Goal: Task Accomplishment & Management: Manage account settings

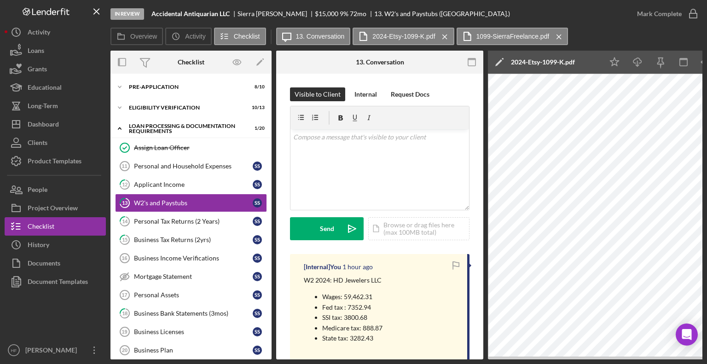
scroll to position [213, 0]
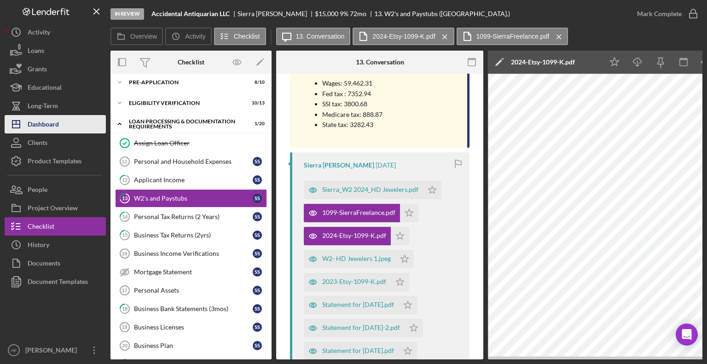
click at [47, 127] on div "Dashboard" at bounding box center [43, 125] width 31 height 21
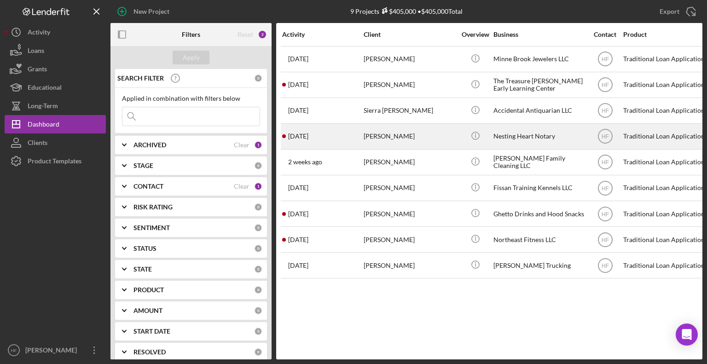
click at [403, 139] on div "[PERSON_NAME]" at bounding box center [409, 136] width 92 height 24
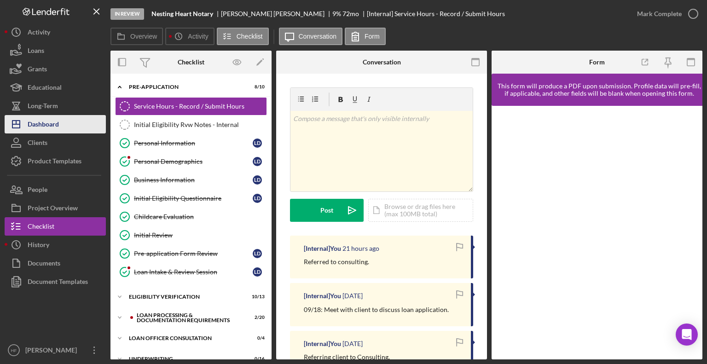
drag, startPoint x: 66, startPoint y: 120, endPoint x: 40, endPoint y: 125, distance: 26.3
click at [40, 125] on div "Dashboard" at bounding box center [43, 125] width 31 height 21
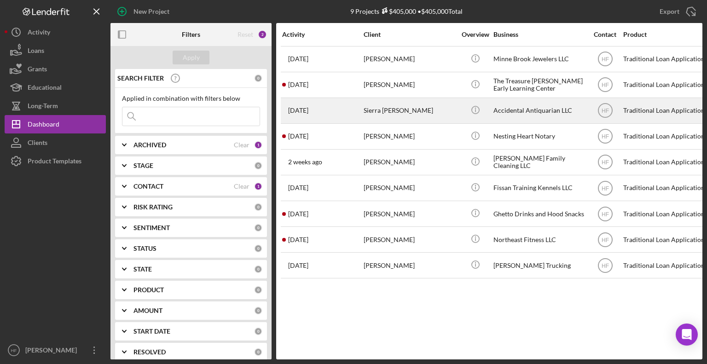
click at [377, 117] on div "Sierra [PERSON_NAME]" at bounding box center [409, 110] width 92 height 24
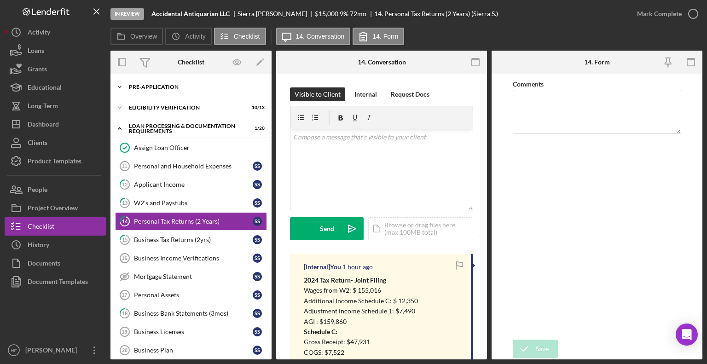
click at [195, 94] on div "Icon/Expander Pre-Application 8 / 10" at bounding box center [190, 87] width 161 height 18
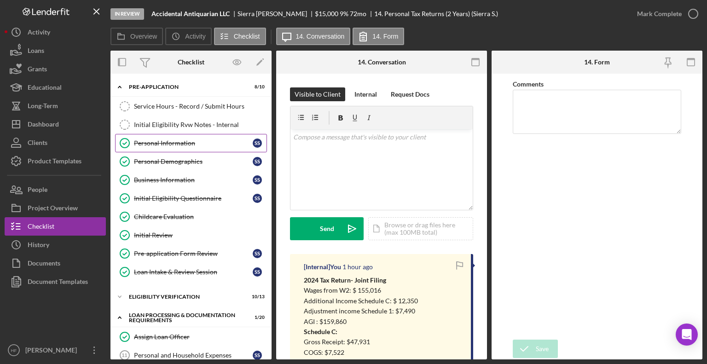
click at [194, 147] on link "Personal Information Personal Information S S" at bounding box center [191, 143] width 152 height 18
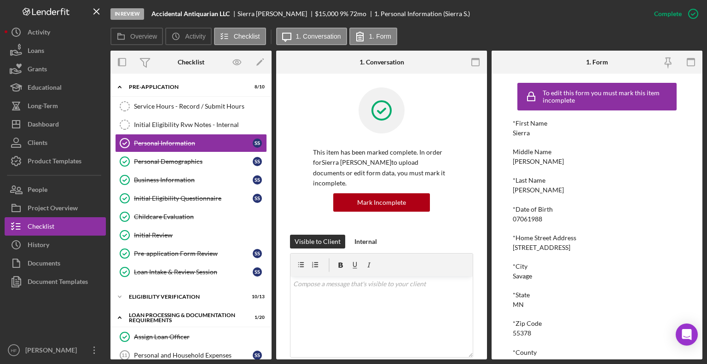
scroll to position [105, 0]
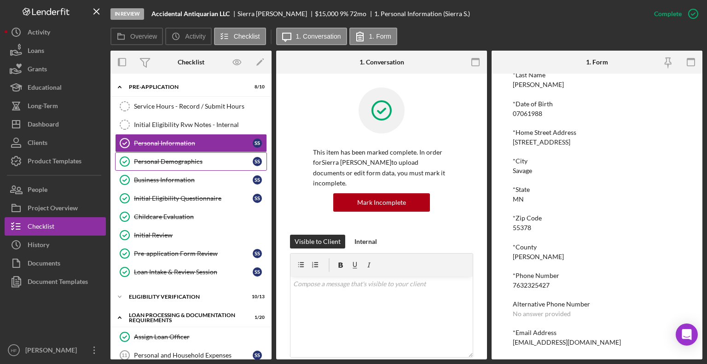
click at [210, 158] on div "Personal Demographics" at bounding box center [193, 161] width 119 height 7
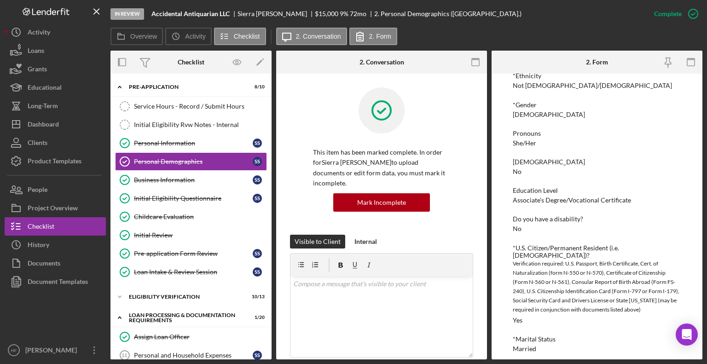
scroll to position [105, 0]
click at [53, 117] on div "Dashboard" at bounding box center [43, 125] width 31 height 21
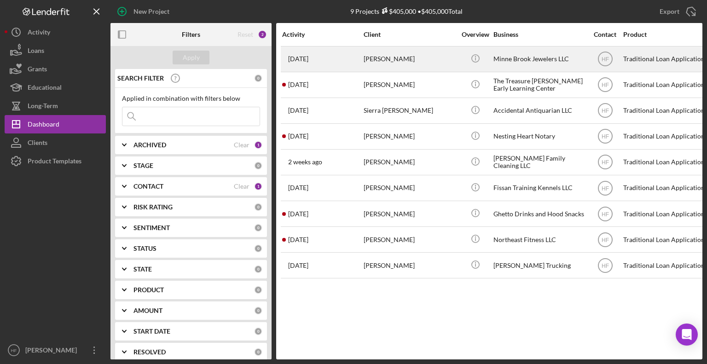
click at [331, 52] on div "[DATE] [PERSON_NAME]" at bounding box center [322, 59] width 81 height 24
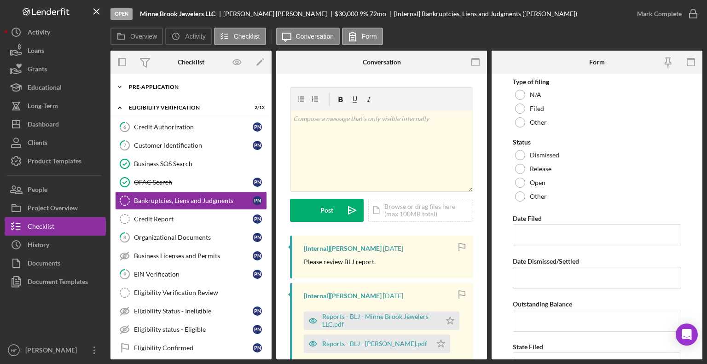
click at [194, 91] on div "Icon/Expander Pre-Application 8 / 10" at bounding box center [190, 87] width 161 height 18
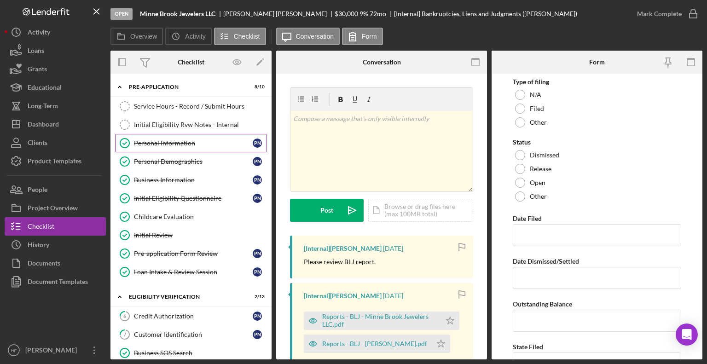
click at [197, 141] on div "Personal Information" at bounding box center [193, 142] width 119 height 7
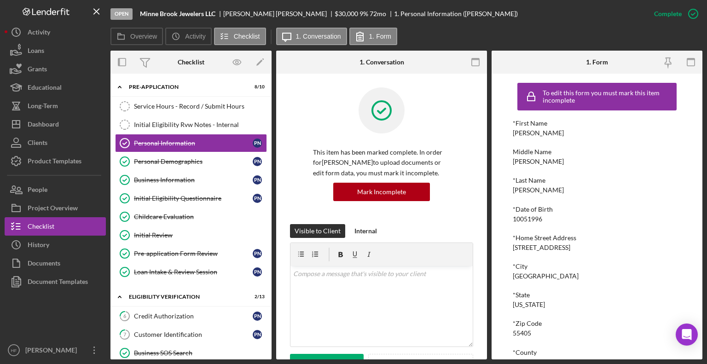
scroll to position [105, 0]
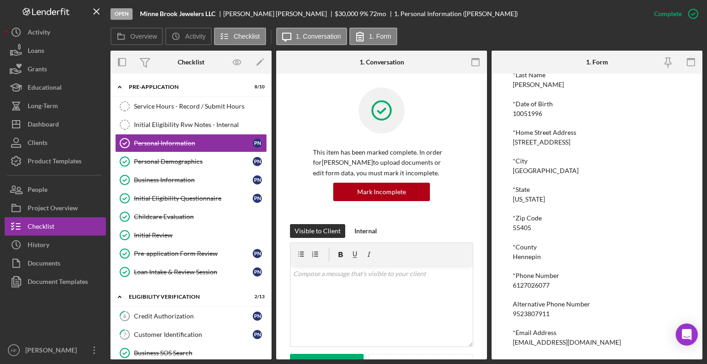
click at [458, 174] on div "This item has been marked complete. In order for [PERSON_NAME] to upload docume…" at bounding box center [381, 155] width 183 height 137
